Goal: Task Accomplishment & Management: Manage account settings

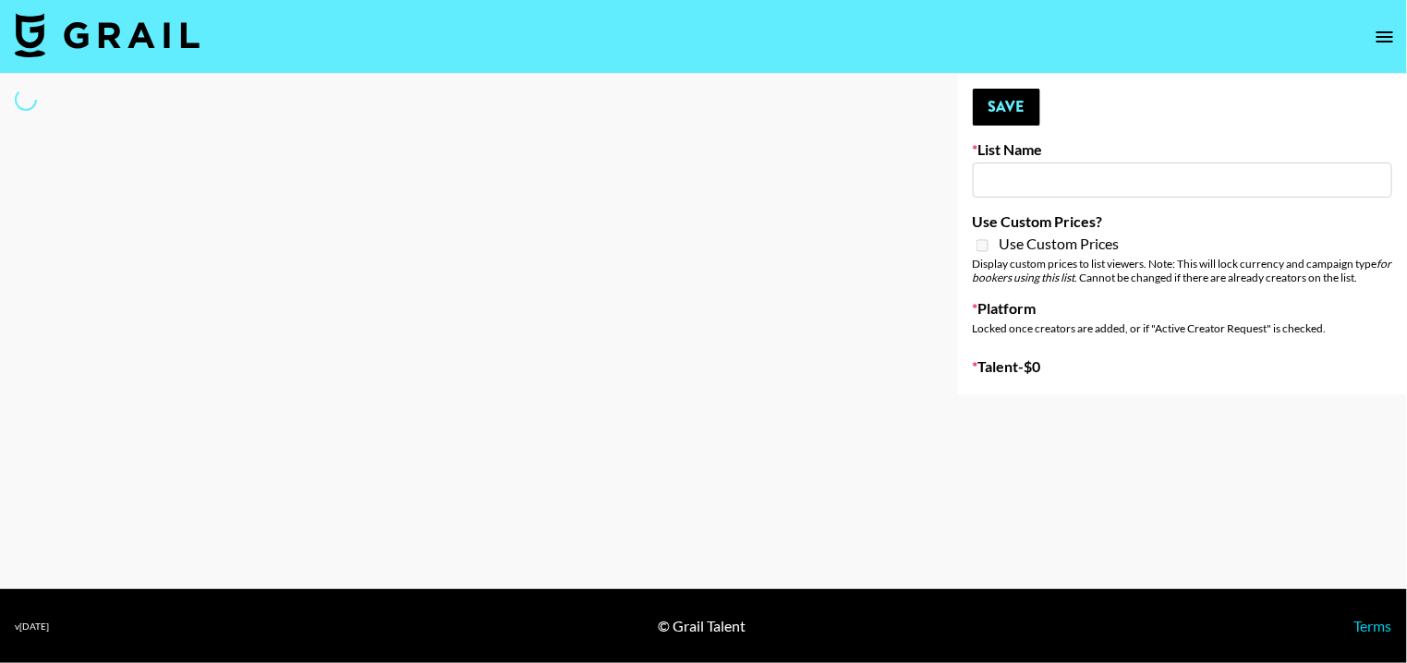
type input "Deebaby Song Promo"
select select "Song"
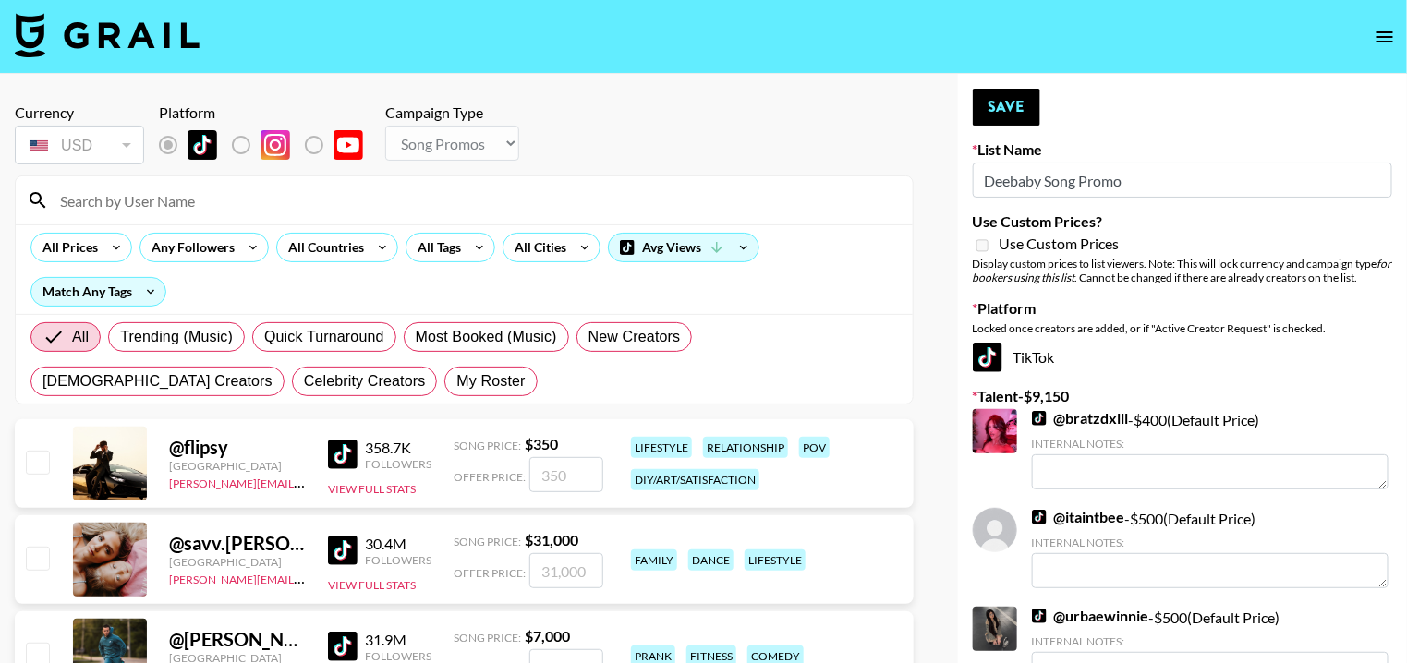
click at [239, 361] on div "All Trending (Music) Quick Turnaround Most Booked (Music) New Creators [DEMOGRA…" at bounding box center [464, 359] width 875 height 89
click at [239, 367] on div "All Trending (Music) Quick Turnaround Most Booked (Music) New Creators [DEMOGRA…" at bounding box center [464, 359] width 875 height 89
click at [456, 380] on span "My Roster" at bounding box center [490, 381] width 68 height 22
click at [456, 382] on input "My Roster" at bounding box center [456, 382] width 0 height 0
radio input "true"
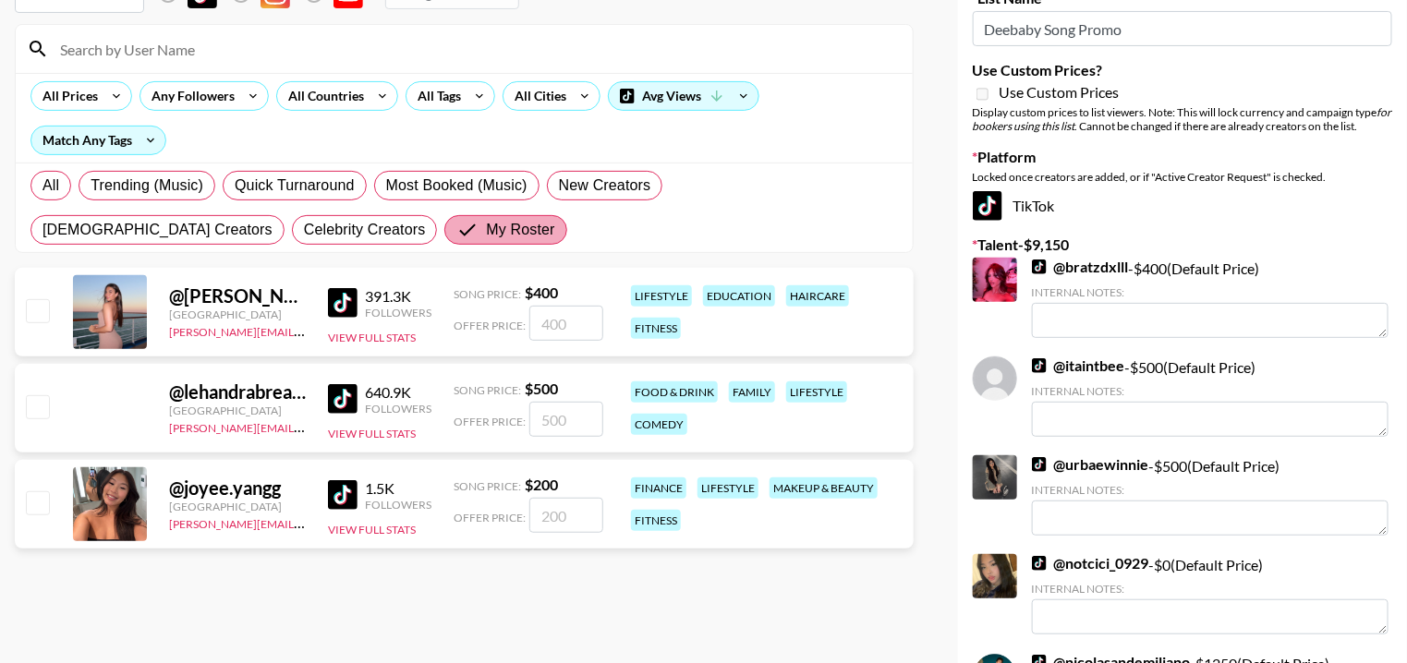
scroll to position [154, 0]
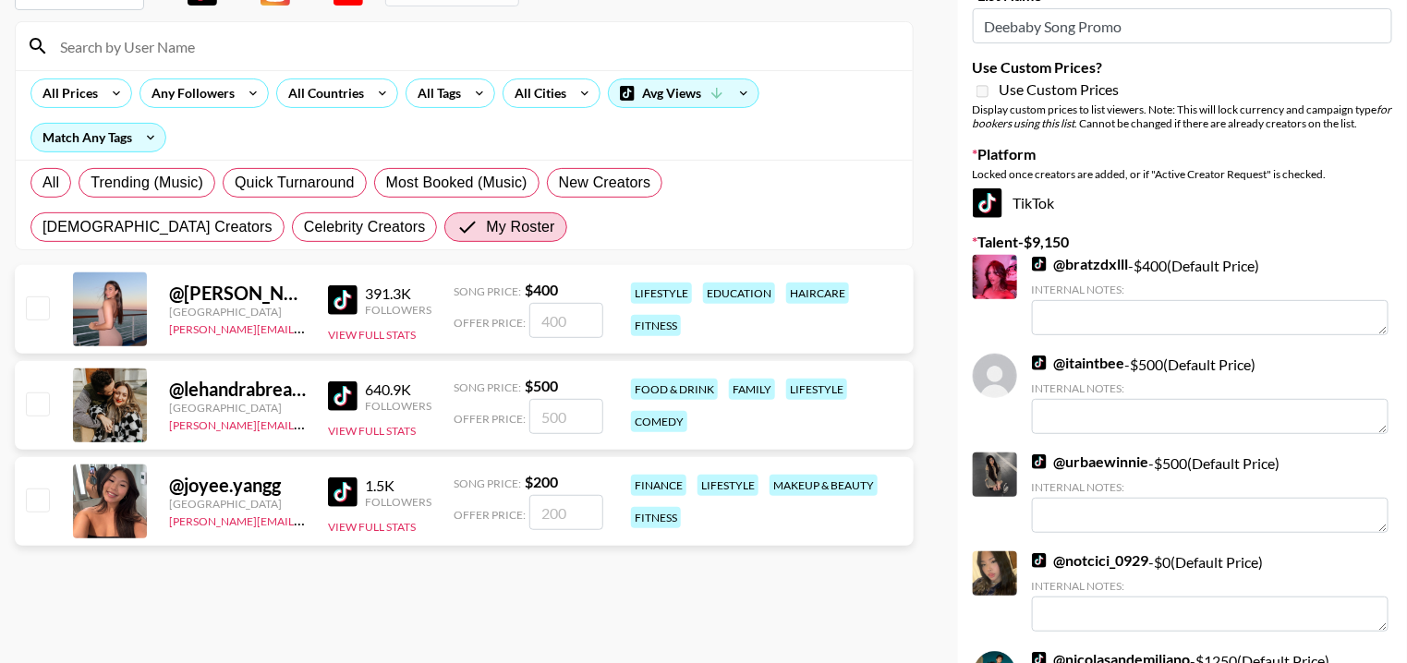
click at [45, 403] on input "checkbox" at bounding box center [37, 404] width 22 height 22
checkbox input "true"
type input "500"
click at [36, 316] on input "checkbox" at bounding box center [37, 308] width 22 height 22
checkbox input "true"
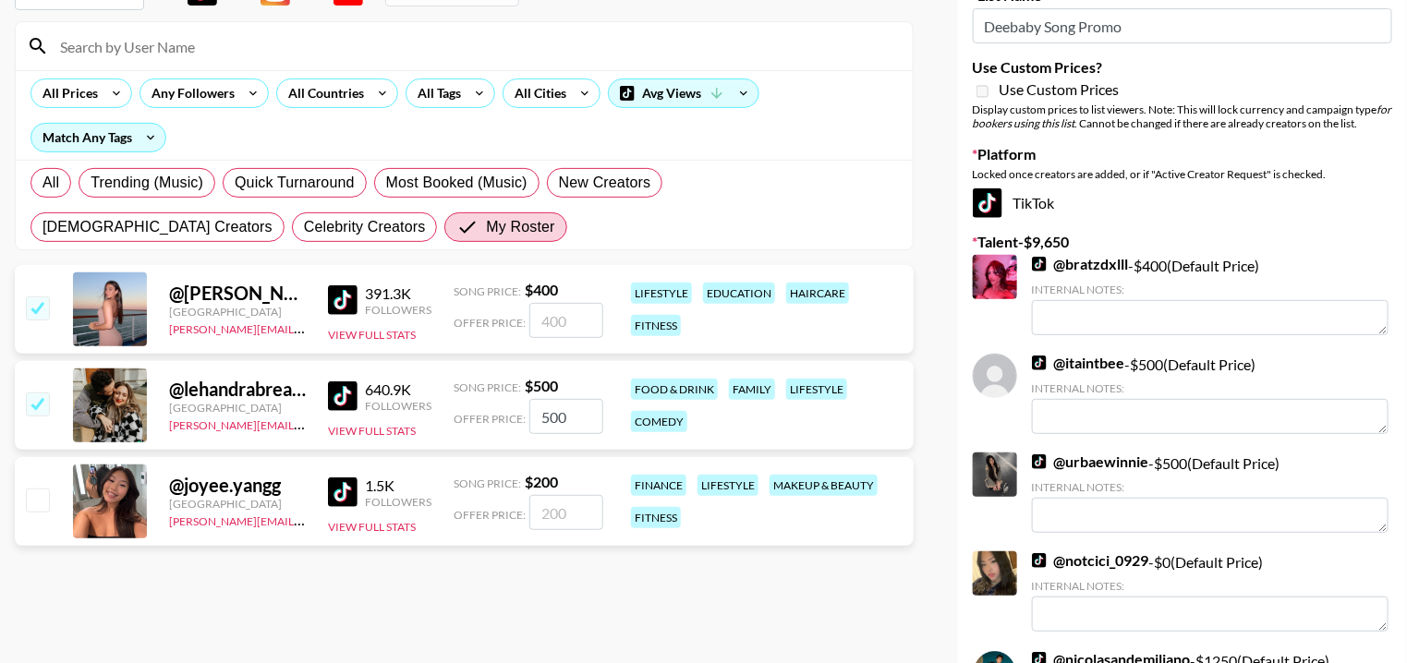
type input "400"
click at [33, 505] on input "checkbox" at bounding box center [37, 500] width 22 height 22
checkbox input "true"
type input "200"
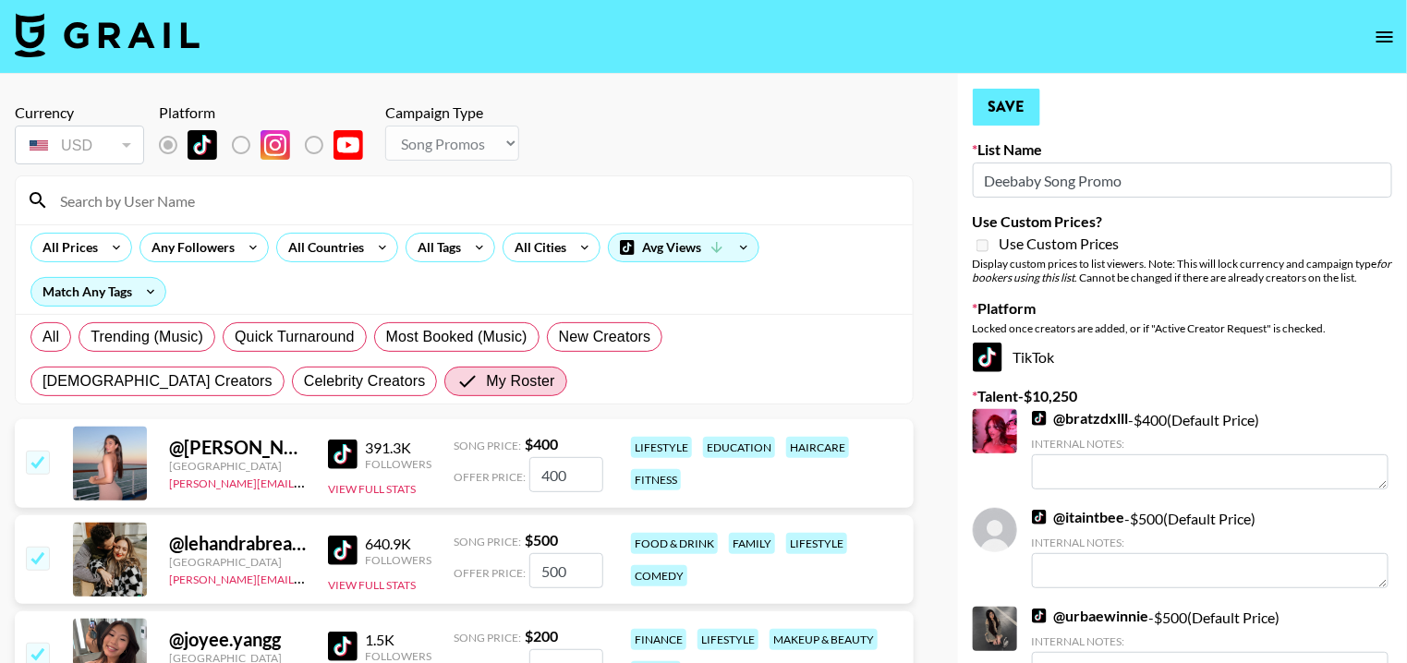
click at [1013, 112] on button "Save" at bounding box center [1006, 107] width 67 height 37
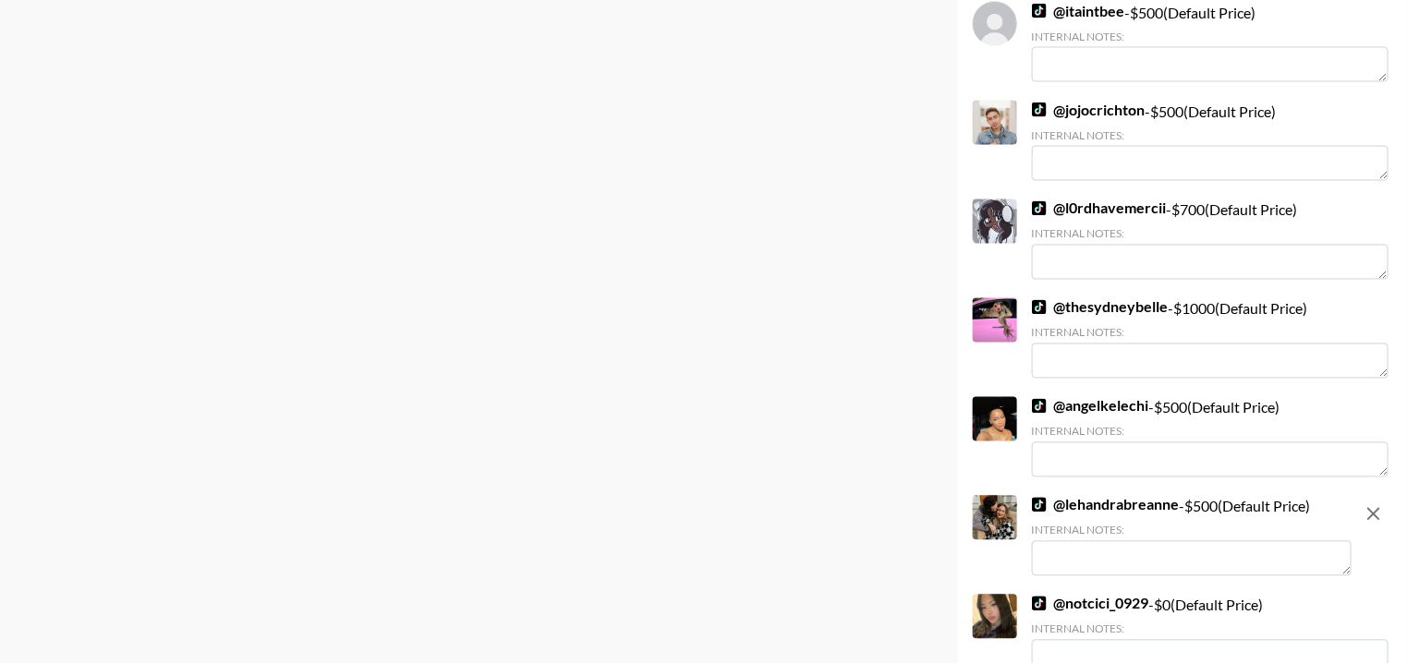
scroll to position [1190, 0]
